Goal: Transaction & Acquisition: Purchase product/service

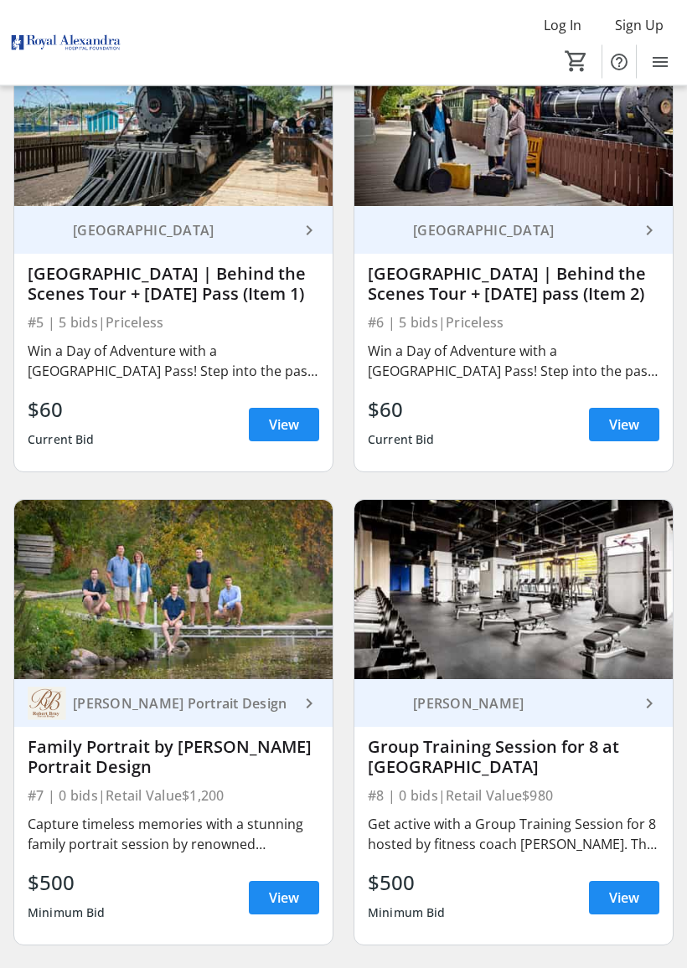
scroll to position [1201, 0]
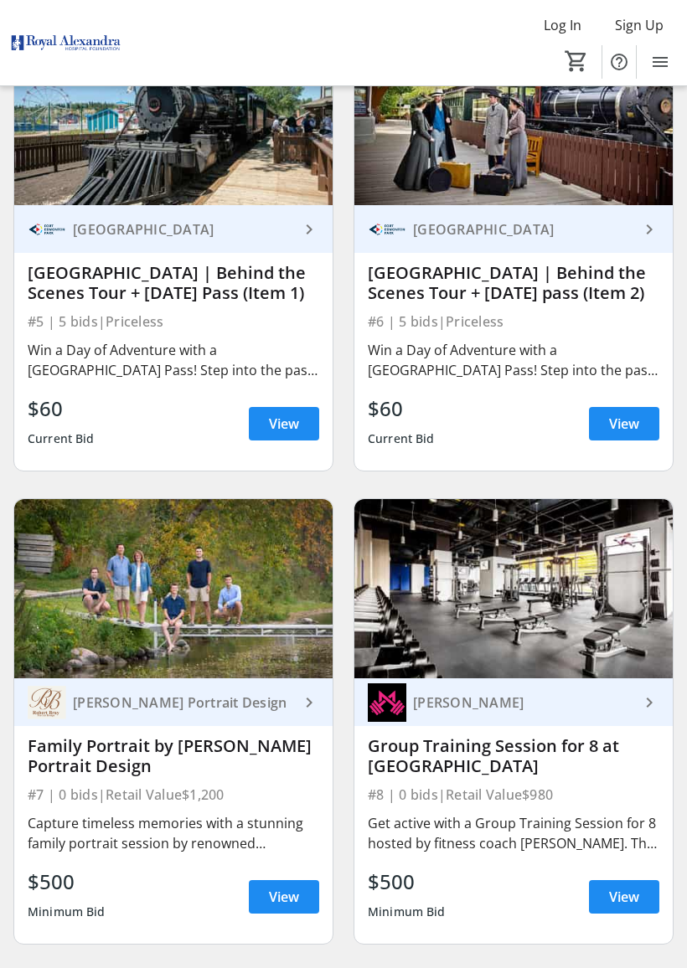
click at [111, 617] on img at bounding box center [173, 588] width 318 height 179
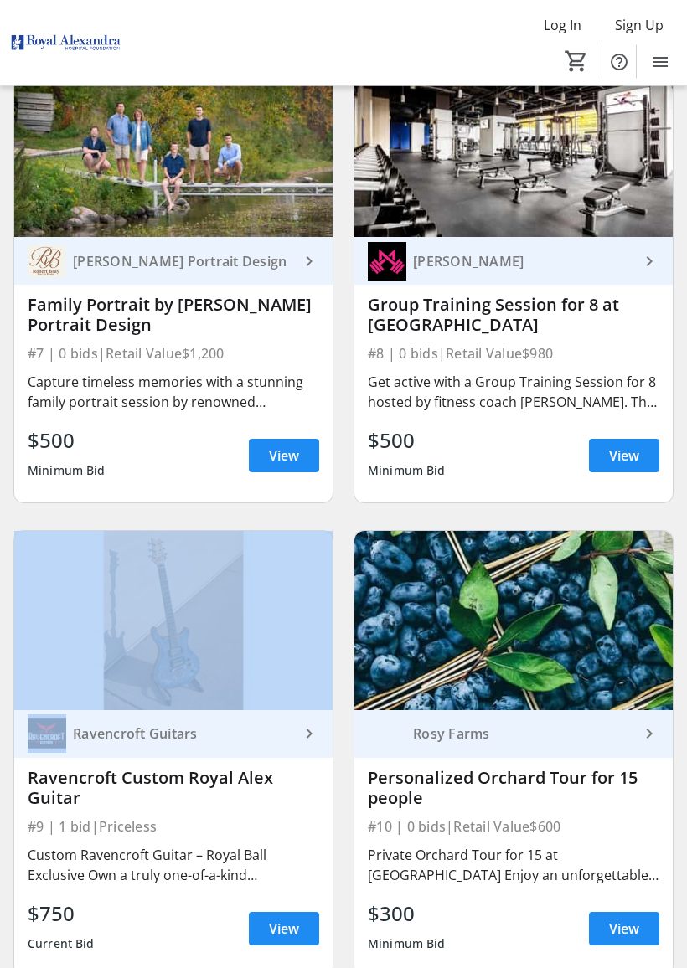
scroll to position [1642, 0]
click at [88, 638] on img at bounding box center [173, 620] width 318 height 179
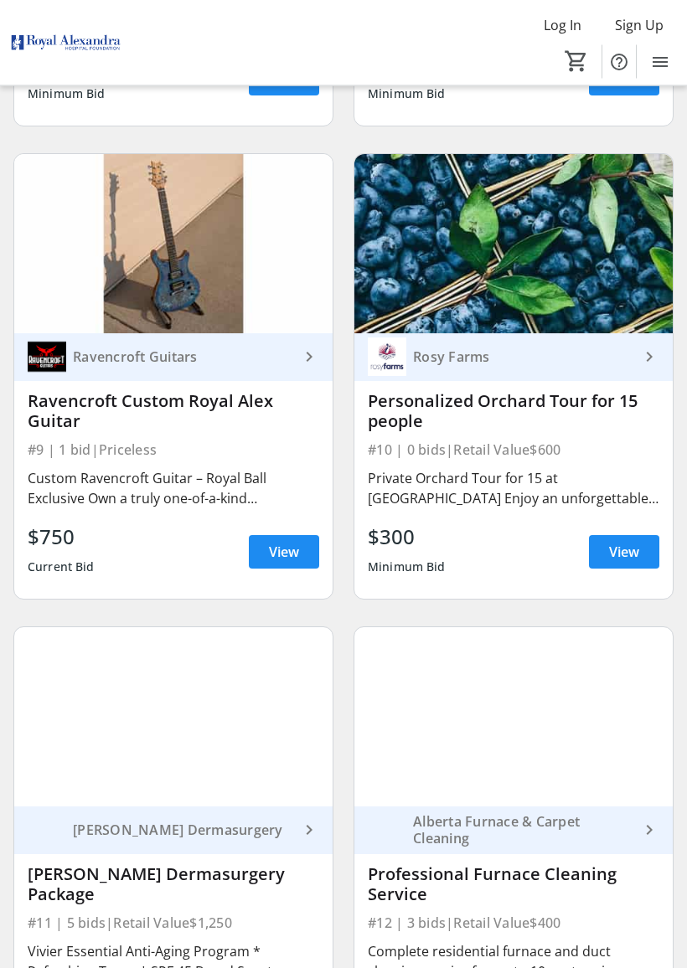
scroll to position [2019, 0]
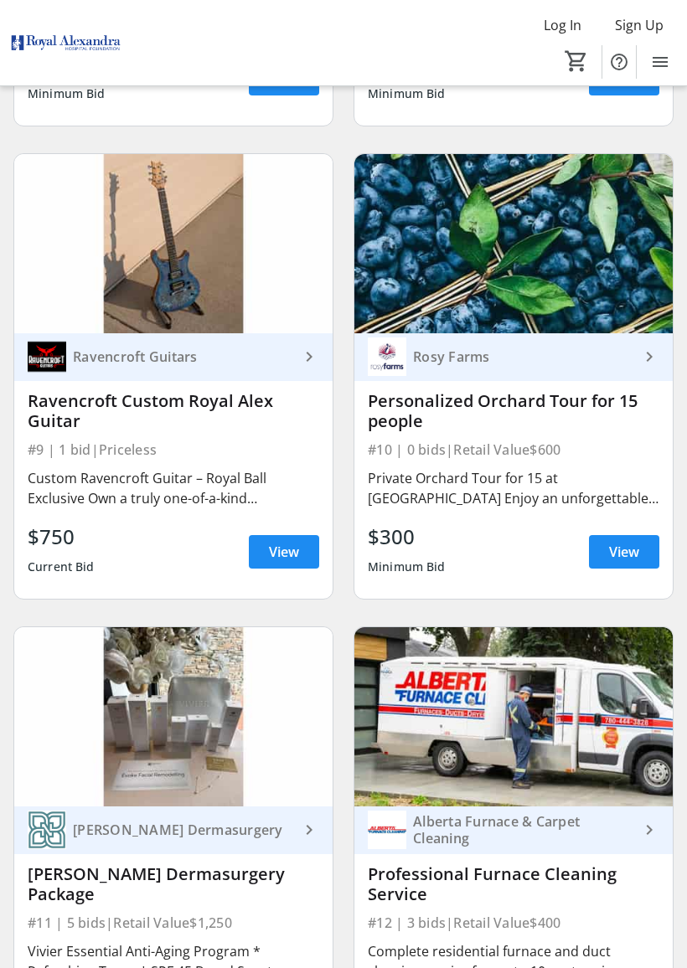
click at [629, 606] on div "Rosy Farms keyboard_arrow_right Personalized Orchard Tour for 15 people #10 | 0…" at bounding box center [513, 376] width 340 height 473
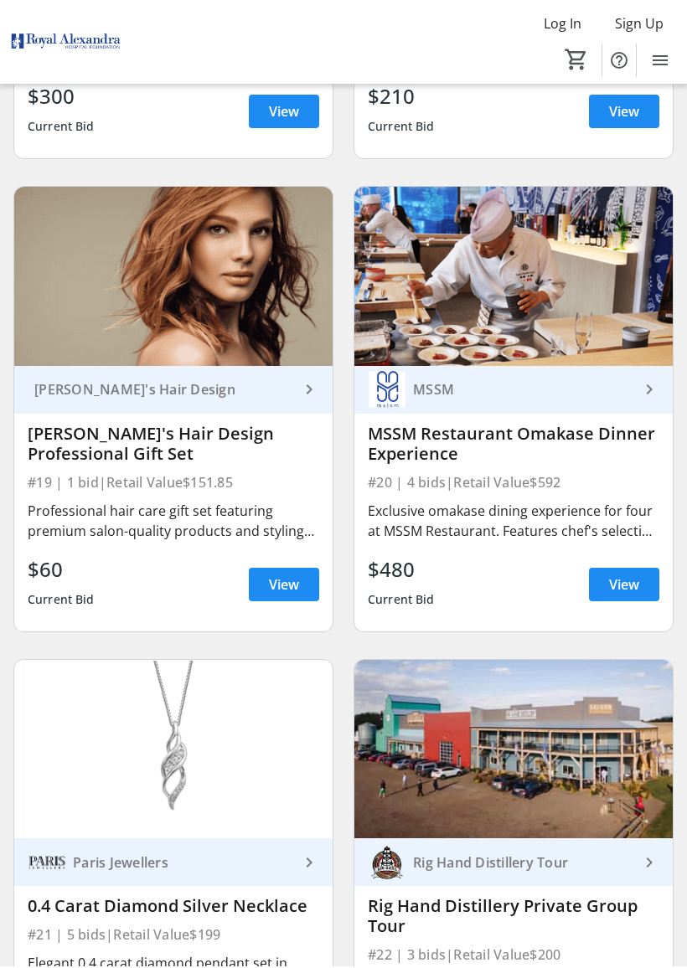
scroll to position [4351, 0]
click at [76, 640] on div "Martini's Hair Design keyboard_arrow_right Martini's Hair Design Professional G…" at bounding box center [173, 409] width 340 height 473
click at [631, 579] on span "View" at bounding box center [624, 584] width 30 height 20
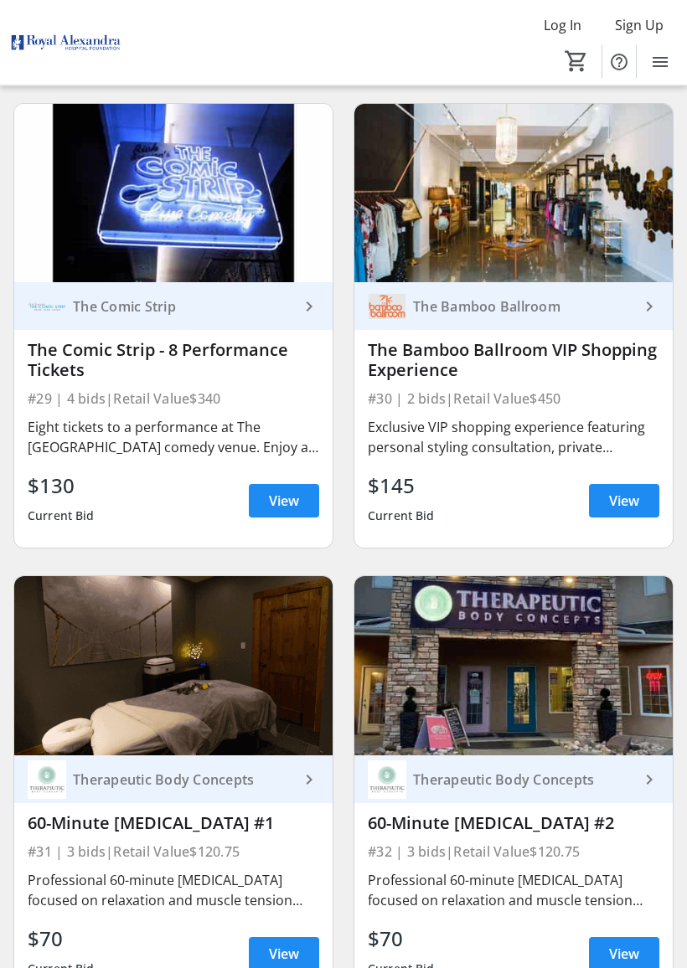
scroll to position [6801, 0]
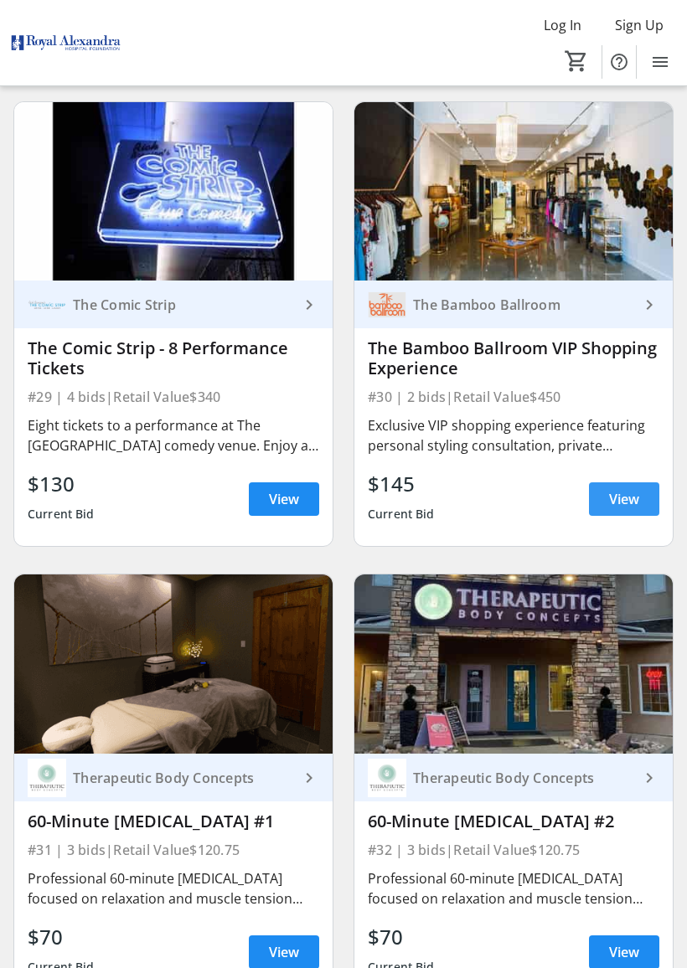
click at [633, 497] on span "View" at bounding box center [624, 499] width 30 height 20
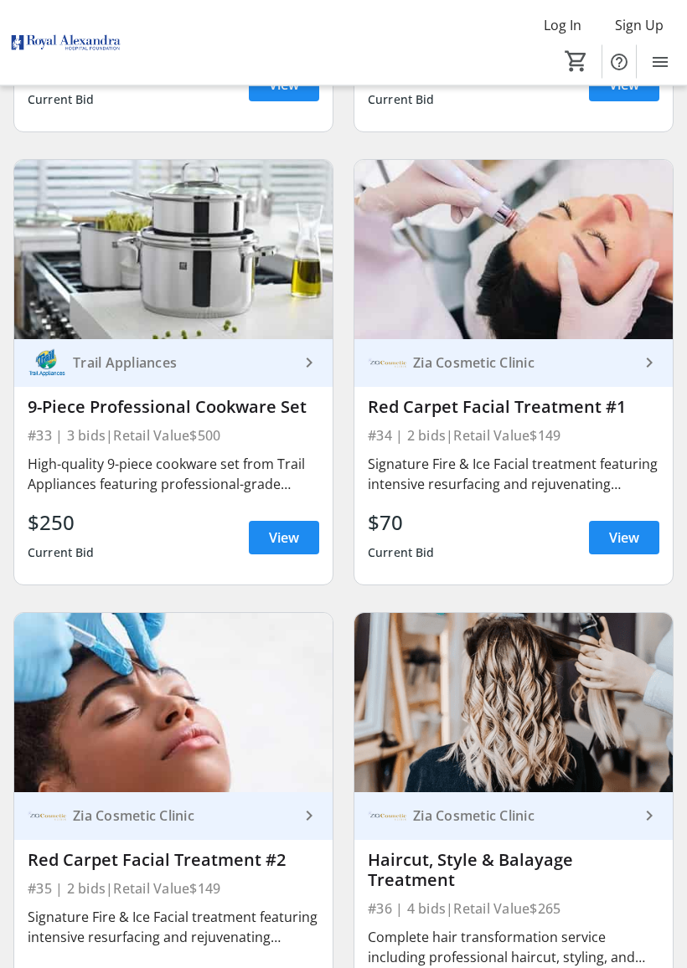
scroll to position [7671, 0]
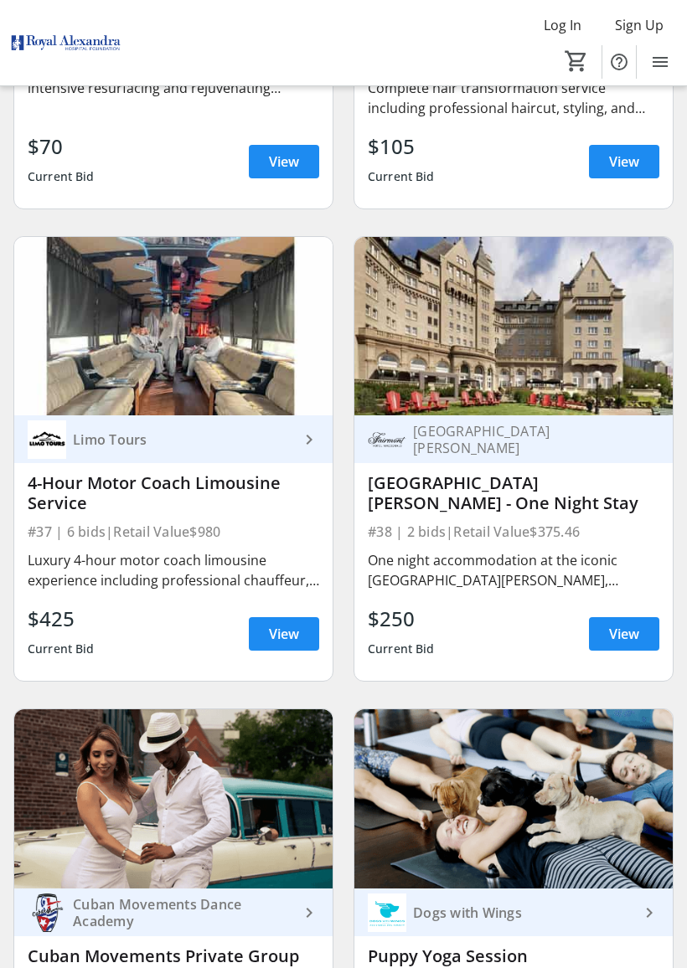
scroll to position [8527, 0]
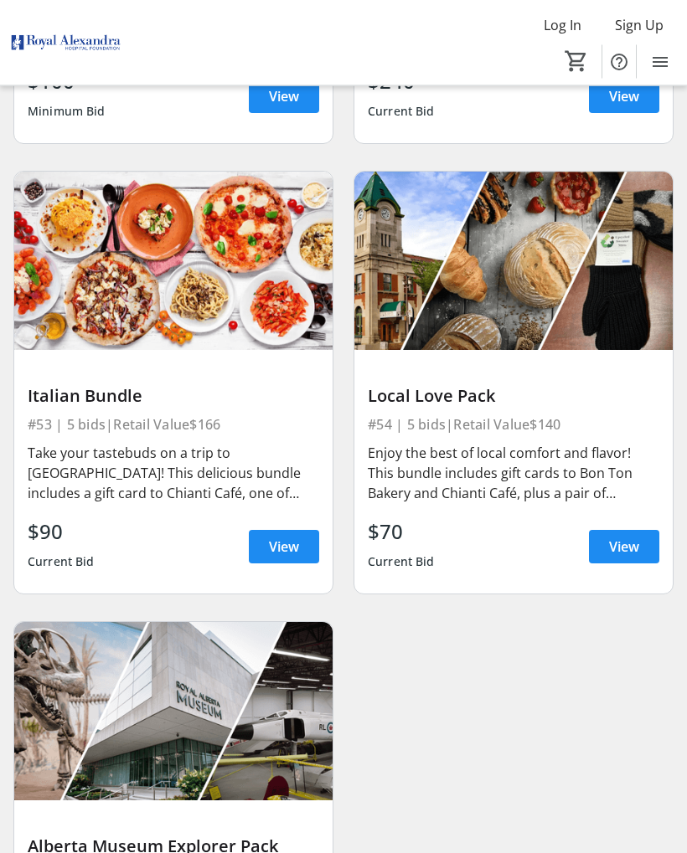
scroll to position [12346, 0]
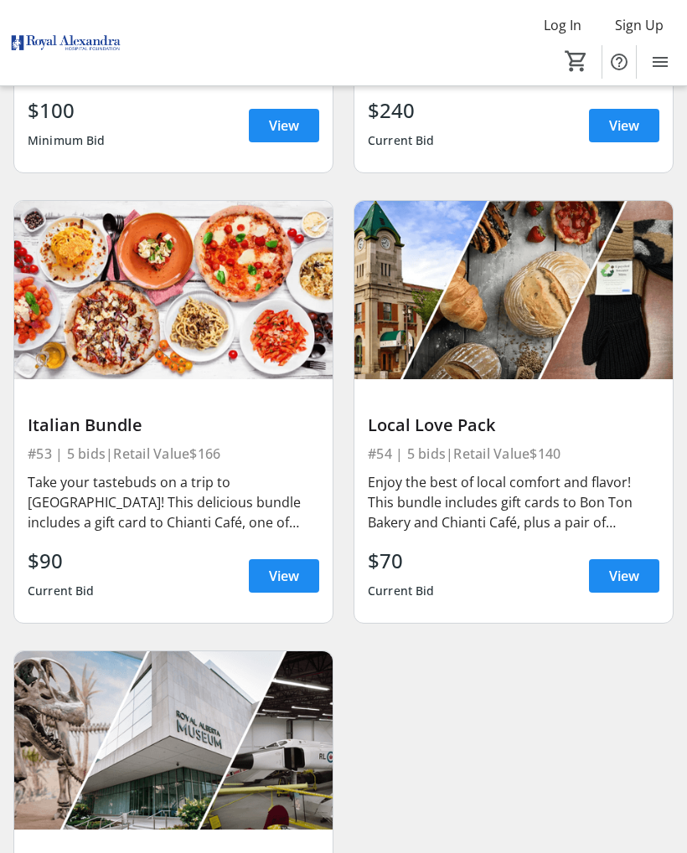
scroll to position [12321, 0]
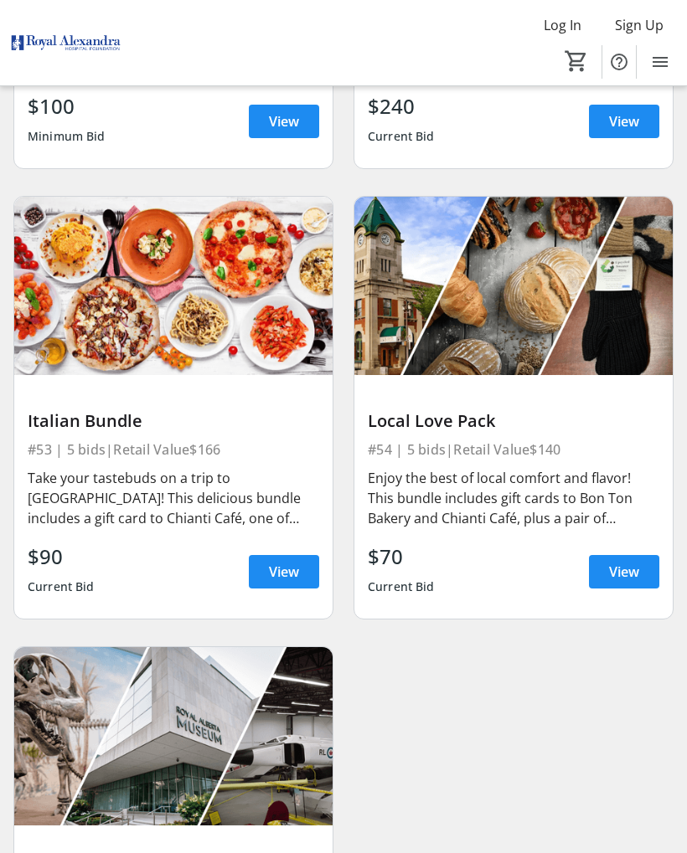
click at [626, 580] on span "View" at bounding box center [624, 572] width 30 height 20
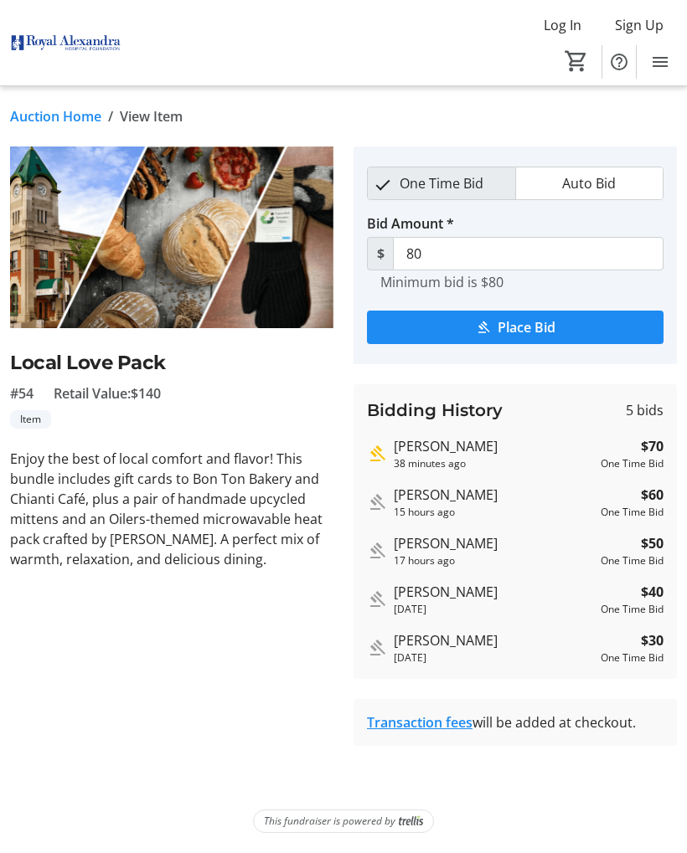
click at [95, 656] on tr-auction-item-ui "fullscreen Local Love Pack #54 Retail Value: $140 Item Enjoy the best of local …" at bounding box center [171, 447] width 343 height 600
click at [85, 661] on tr-auction-item-ui "fullscreen Local Love Pack #54 Retail Value: $140 Item Enjoy the best of local …" at bounding box center [171, 447] width 343 height 600
click at [101, 675] on tr-auction-item-ui "fullscreen Local Love Pack #54 Retail Value: $140 Item Enjoy the best of local …" at bounding box center [171, 447] width 343 height 600
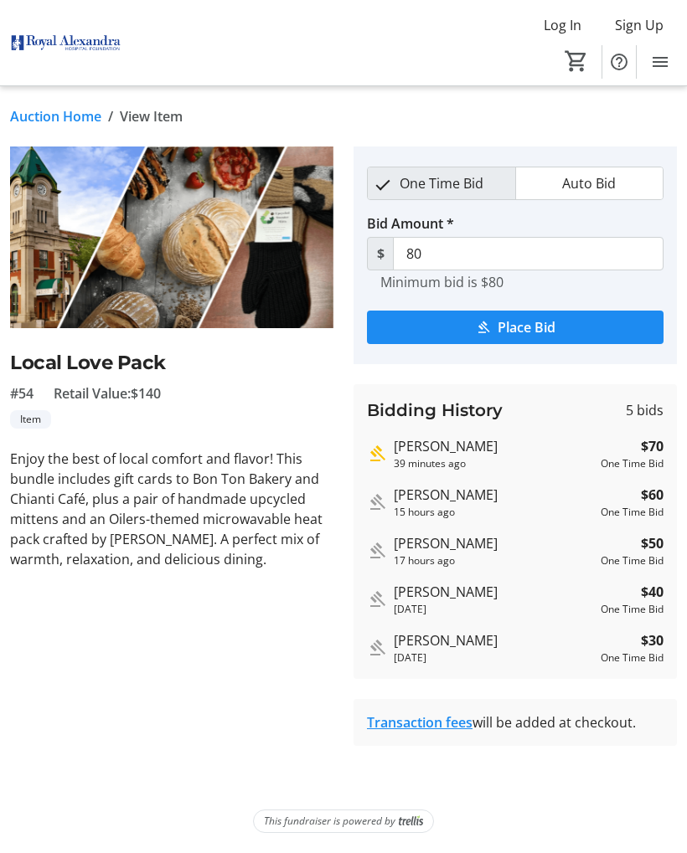
click at [80, 652] on tr-auction-item-ui "fullscreen Local Love Pack #54 Retail Value: $140 Item Enjoy the best of local …" at bounding box center [171, 447] width 343 height 600
click at [136, 704] on tr-auction-item-ui "fullscreen Local Love Pack #54 Retail Value: $140 Item Enjoy the best of local …" at bounding box center [171, 447] width 343 height 600
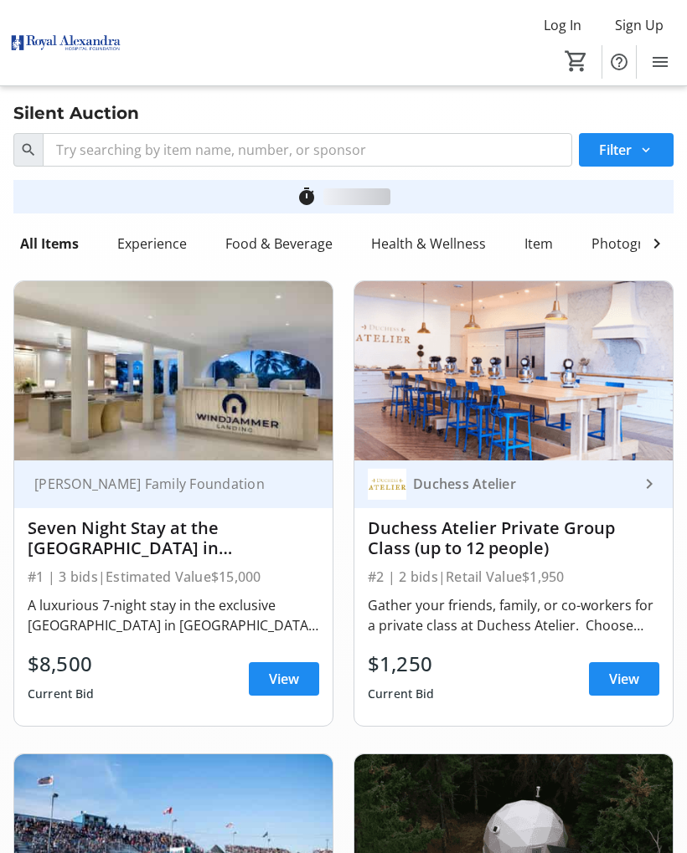
scroll to position [12321, 0]
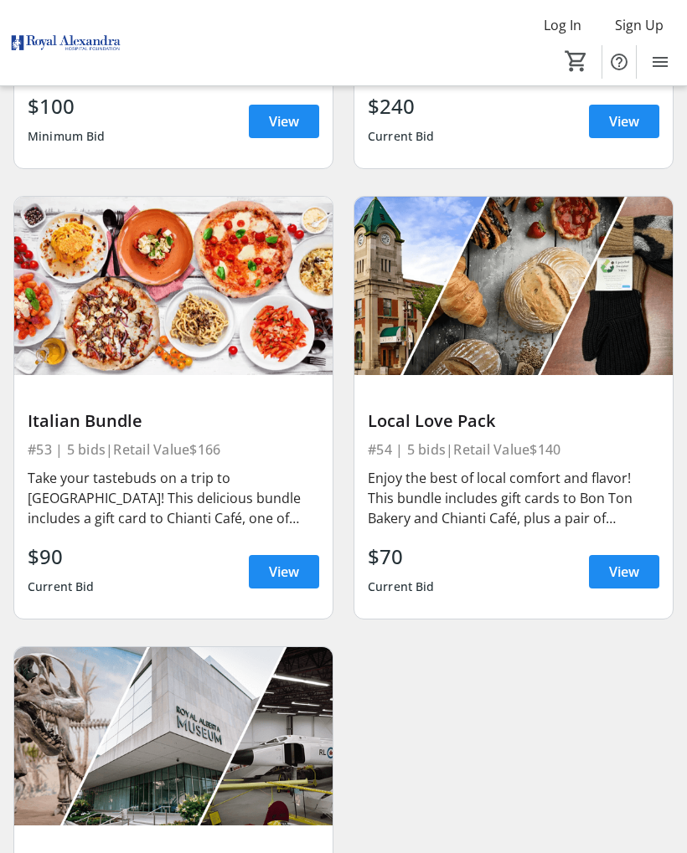
click at [284, 570] on span "View" at bounding box center [284, 572] width 30 height 20
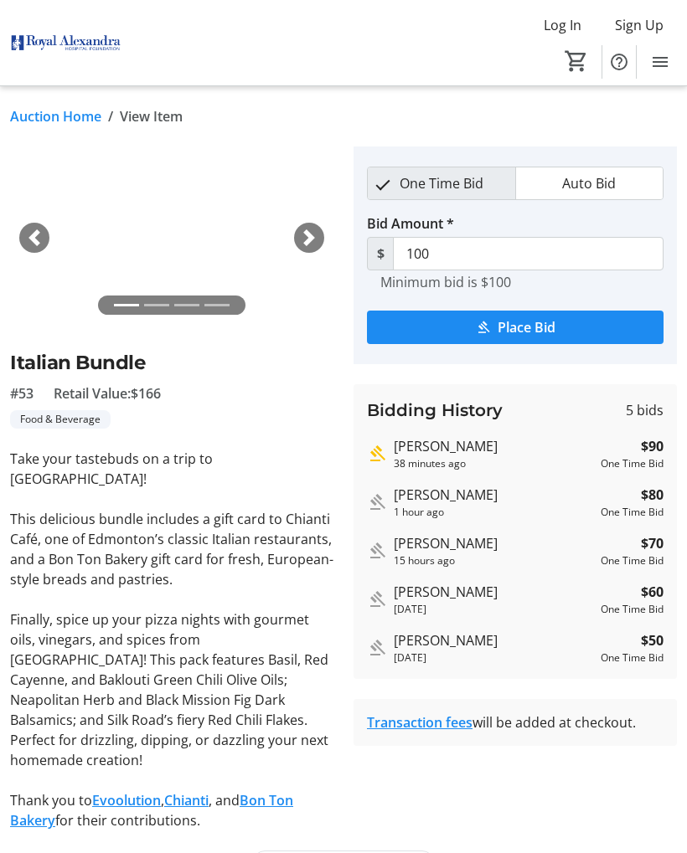
scroll to position [1, 0]
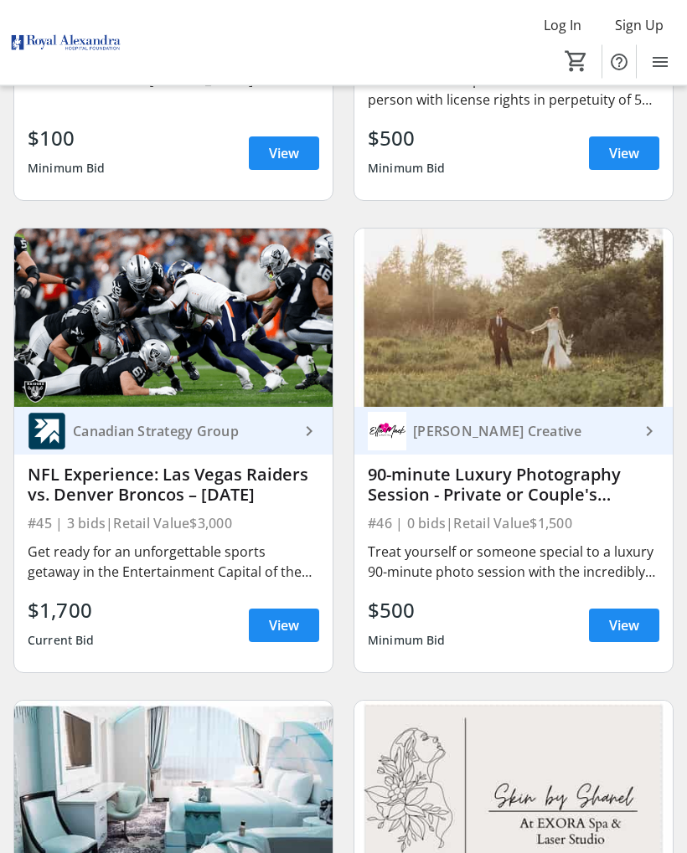
scroll to position [10417, 0]
click at [489, 559] on div "Treat yourself or someone special to a luxury 90-minute photo session with the …" at bounding box center [513, 562] width 291 height 40
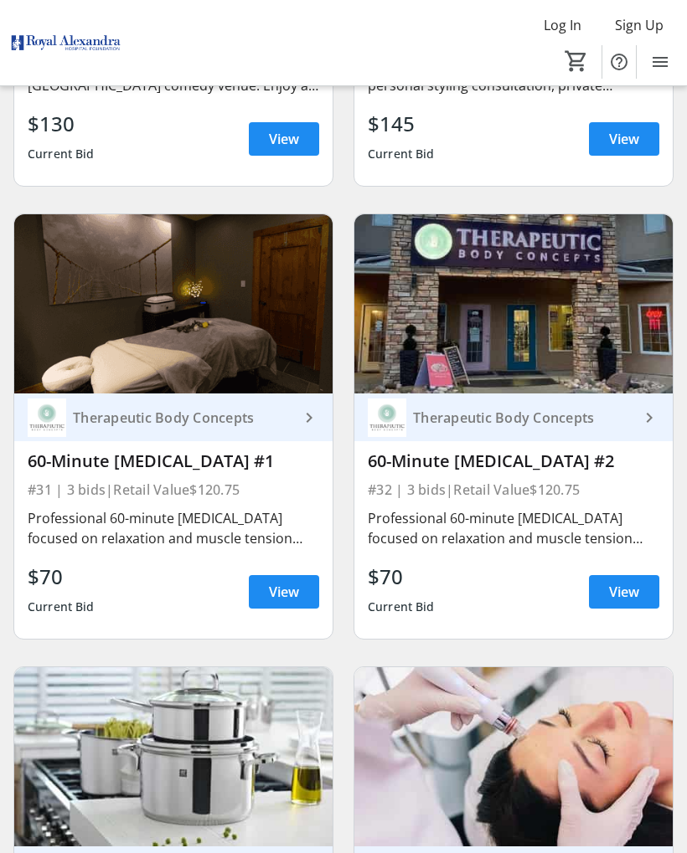
scroll to position [7160, 0]
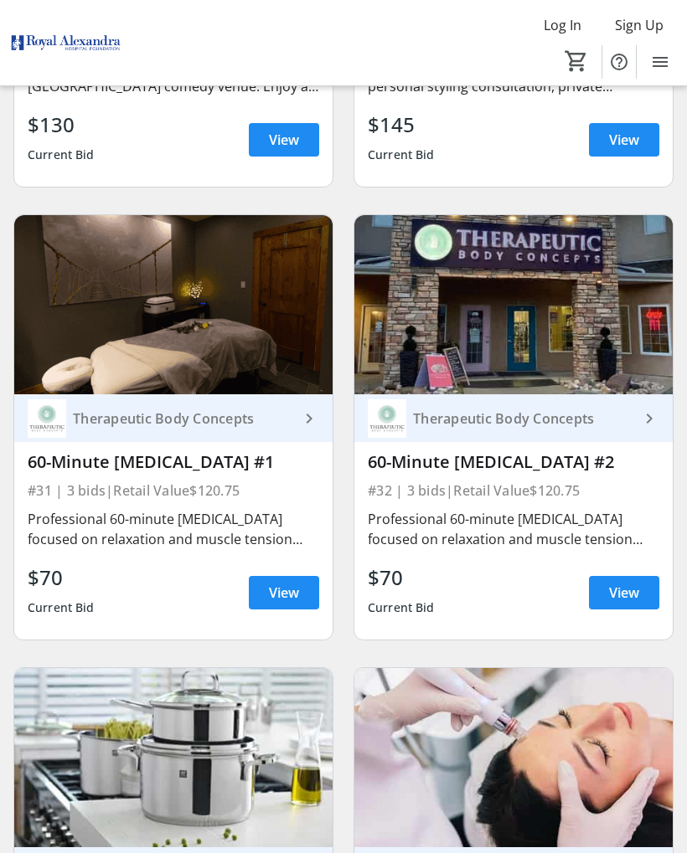
click at [301, 588] on span at bounding box center [284, 593] width 70 height 40
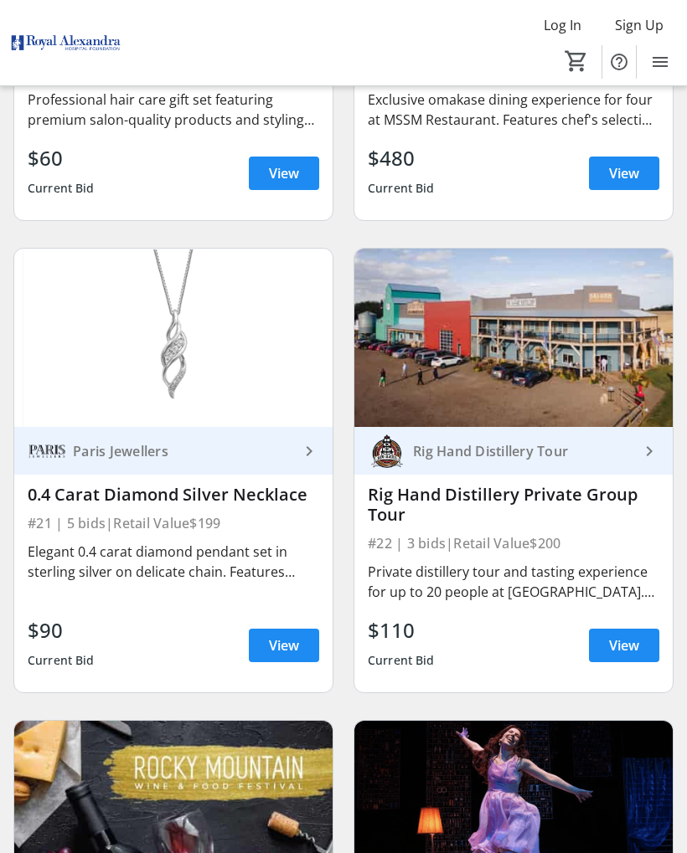
scroll to position [4761, 0]
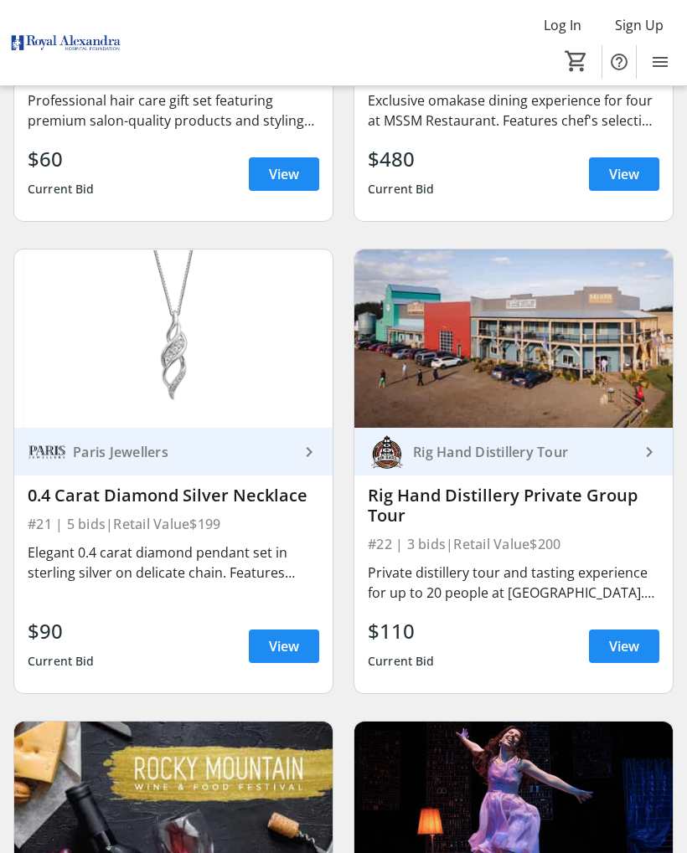
click at [636, 645] on span "View" at bounding box center [624, 646] width 30 height 20
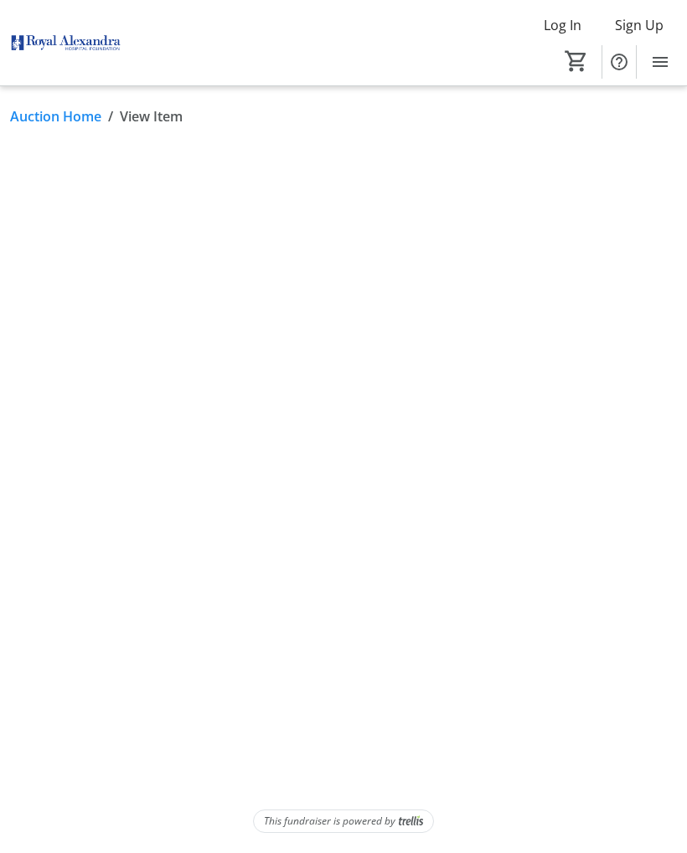
click at [632, 641] on html "Log In Sign Up Home Silent Auction 0 Home Silent Auction Auction Home / View It…" at bounding box center [343, 426] width 687 height 853
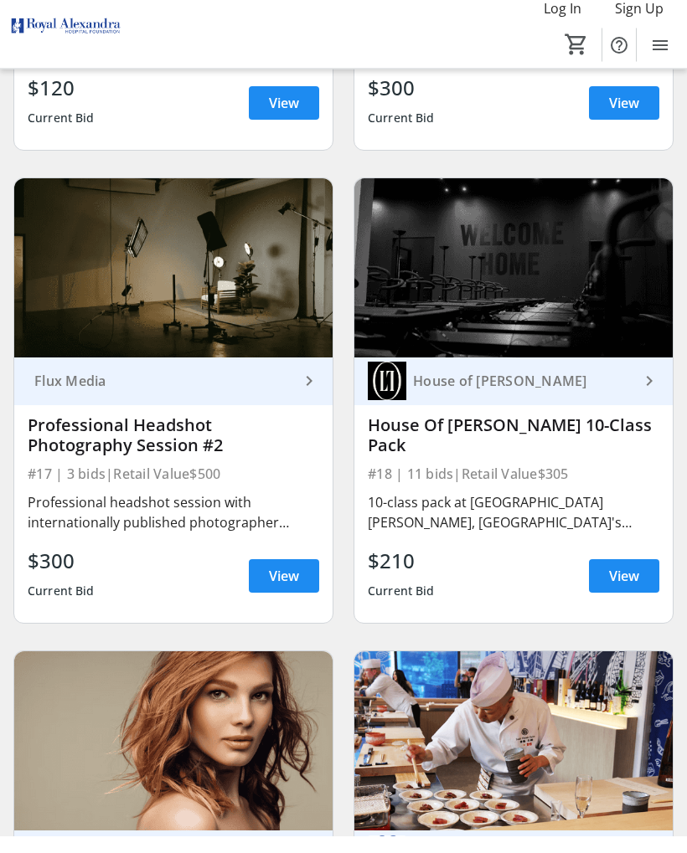
scroll to position [3886, 0]
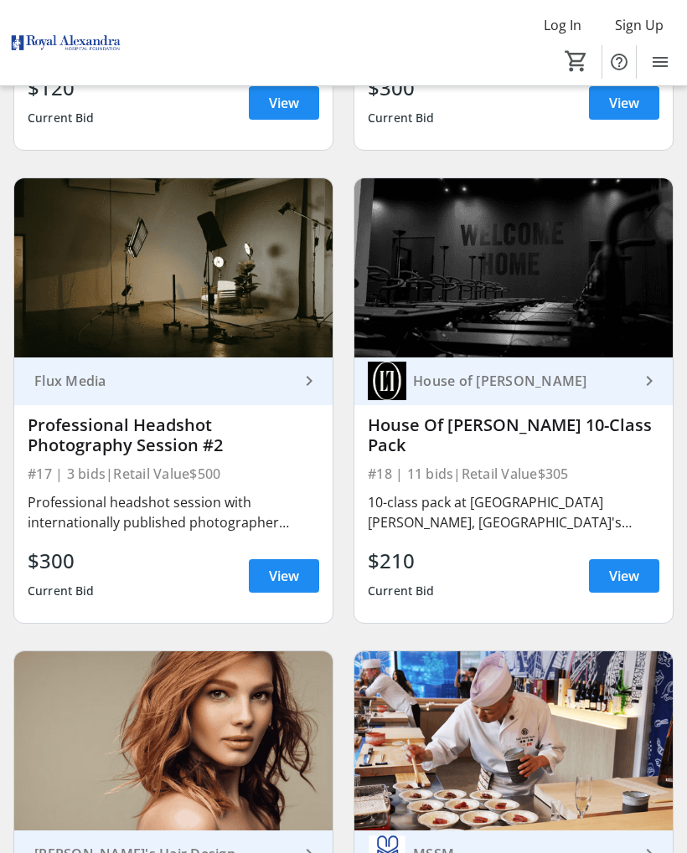
click at [626, 564] on span at bounding box center [624, 576] width 70 height 40
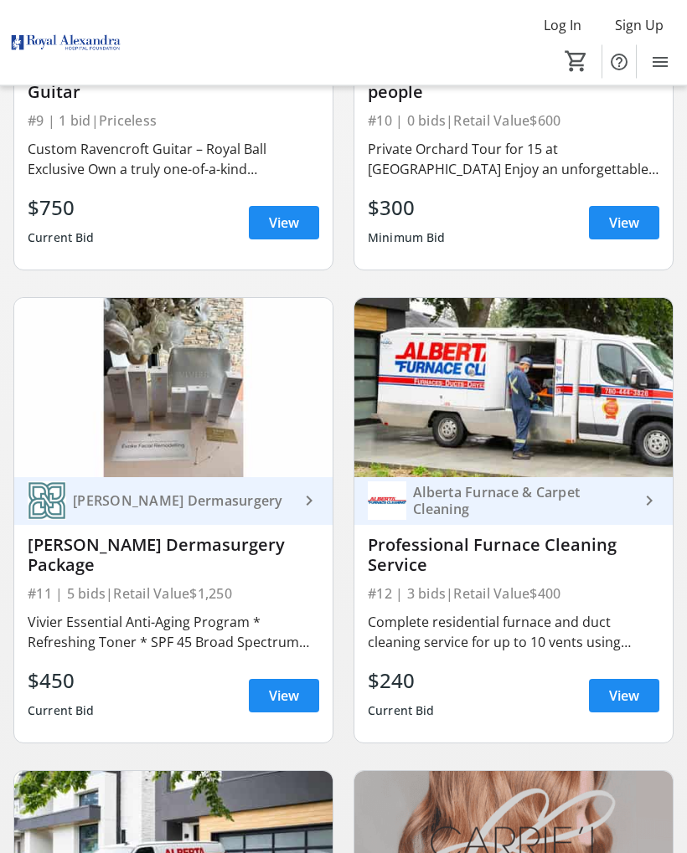
scroll to position [2348, 0]
click at [290, 684] on span at bounding box center [284, 696] width 70 height 40
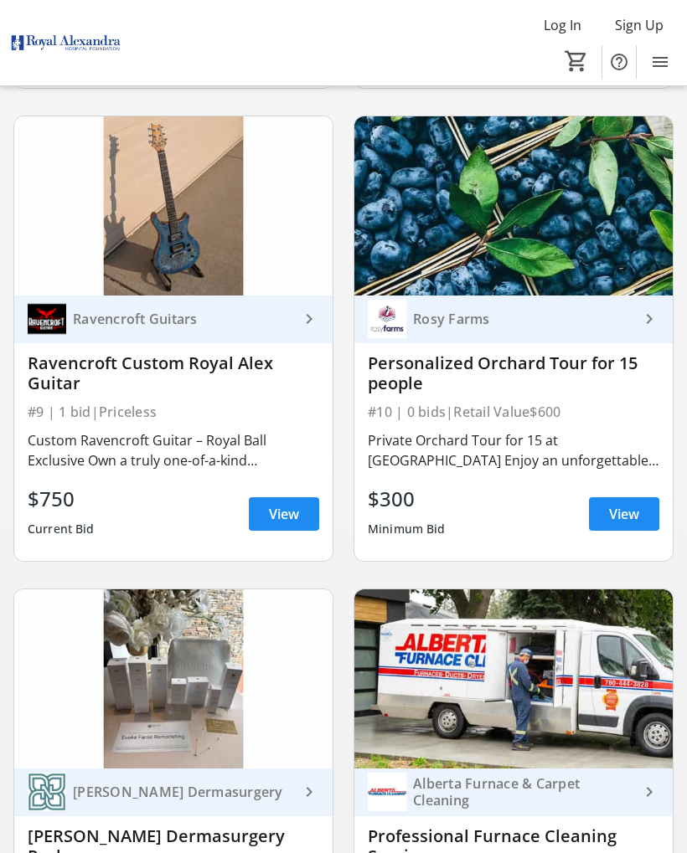
scroll to position [2038, 0]
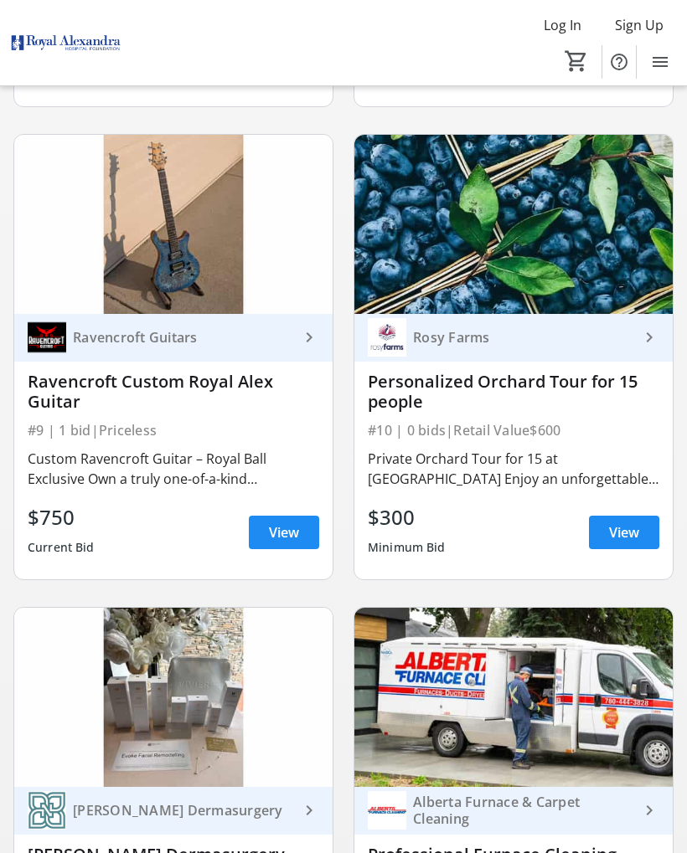
click at [621, 523] on span "View" at bounding box center [624, 533] width 30 height 20
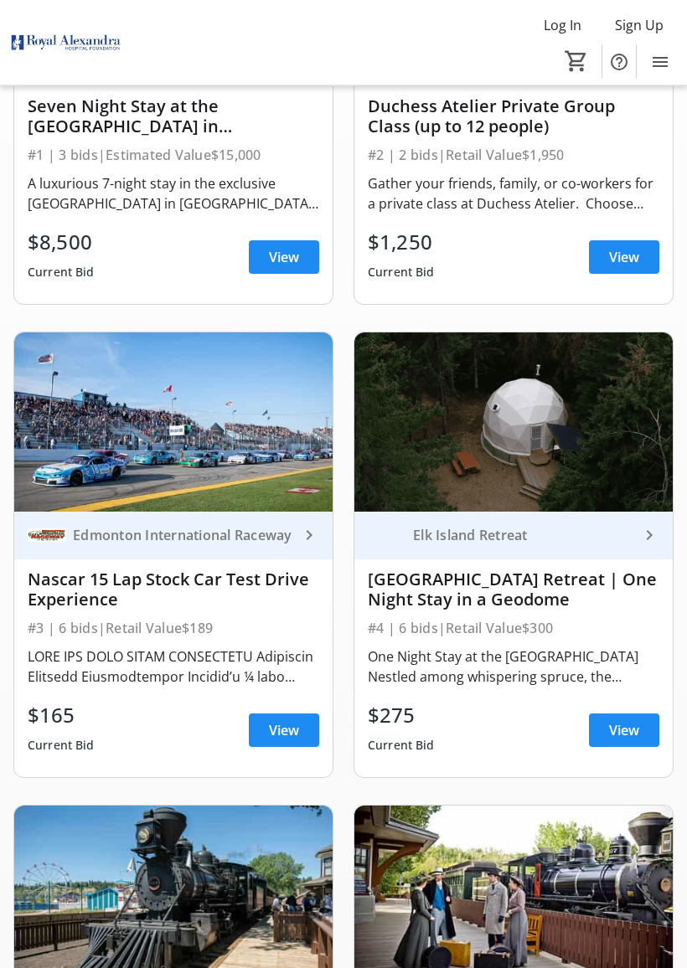
scroll to position [427, 0]
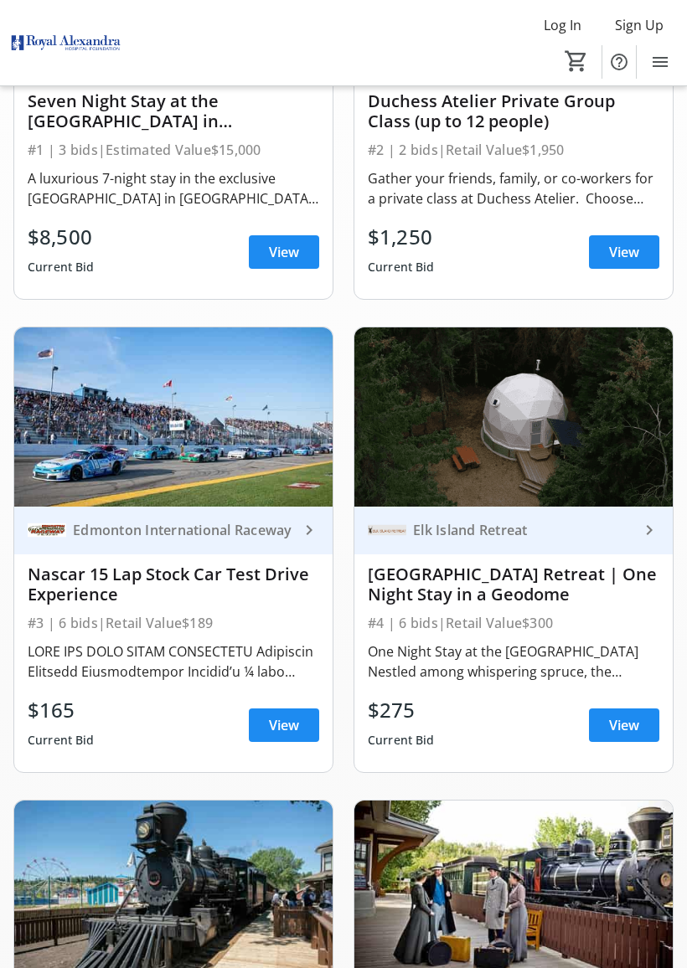
click at [288, 723] on span "View" at bounding box center [284, 725] width 30 height 20
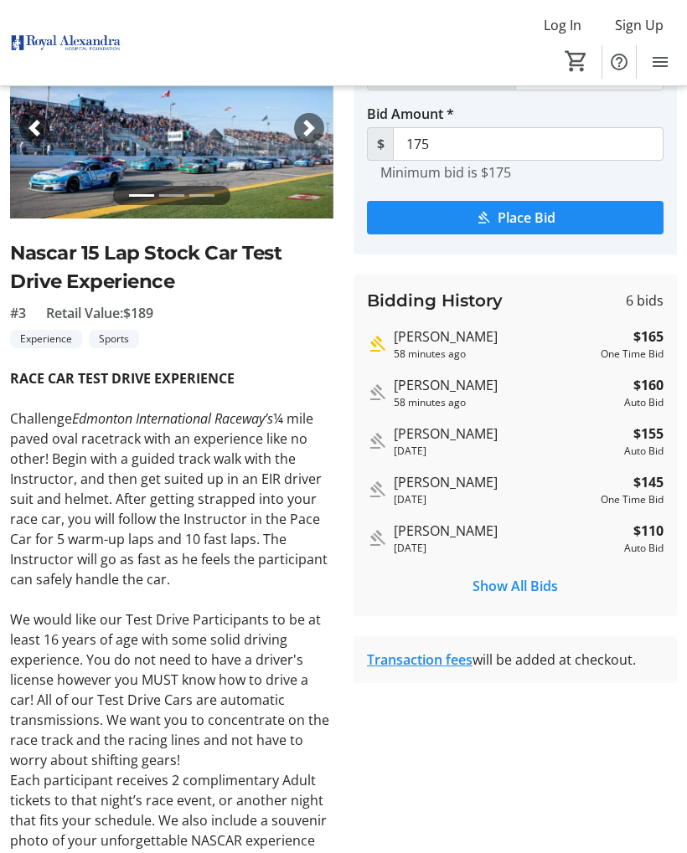
scroll to position [111, 0]
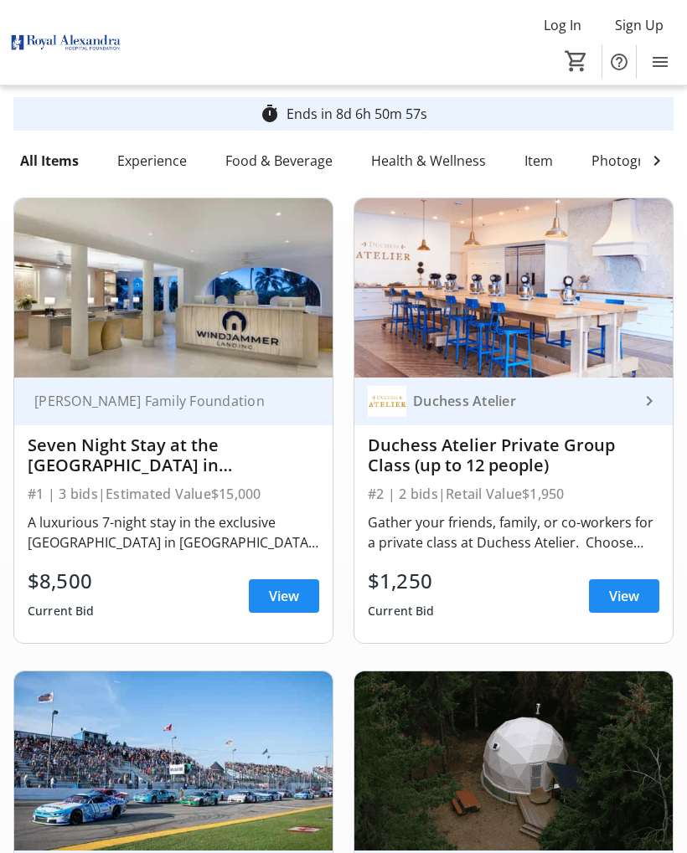
scroll to position [83, 0]
click at [287, 595] on span "View" at bounding box center [284, 596] width 30 height 20
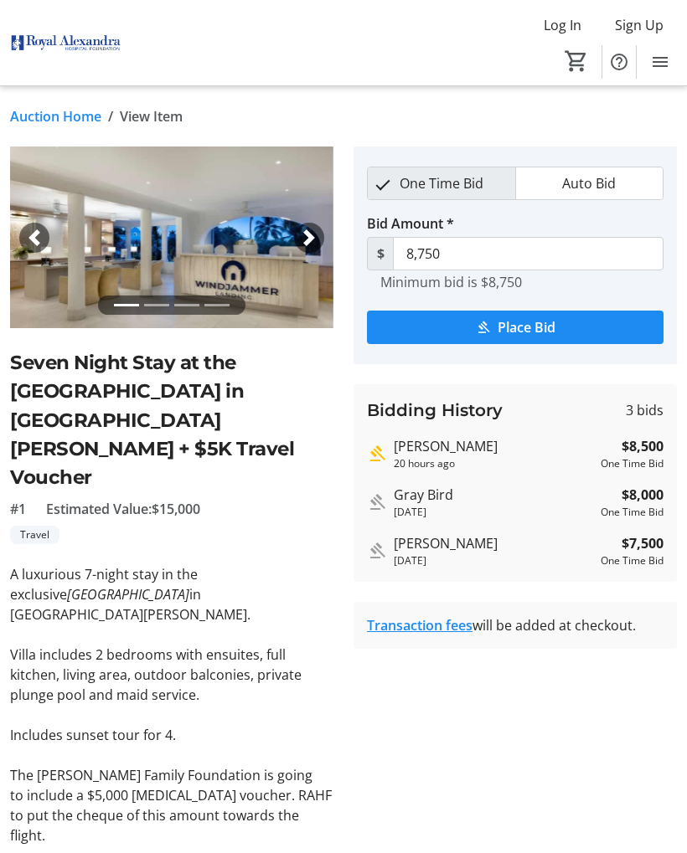
click at [654, 788] on tr-auction-item-bidding-ui "One Time Bid Auto Bid Bid Amount * $ 8,750 Minimum bid is $8,750 Place Bid Bidd…" at bounding box center [514, 578] width 343 height 863
click at [656, 796] on tr-auction-item-bidding-ui "One Time Bid Auto Bid Bid Amount * $ 8,750 Minimum bid is $8,750 Place Bid Bidd…" at bounding box center [514, 578] width 343 height 863
